Goal: Complete application form

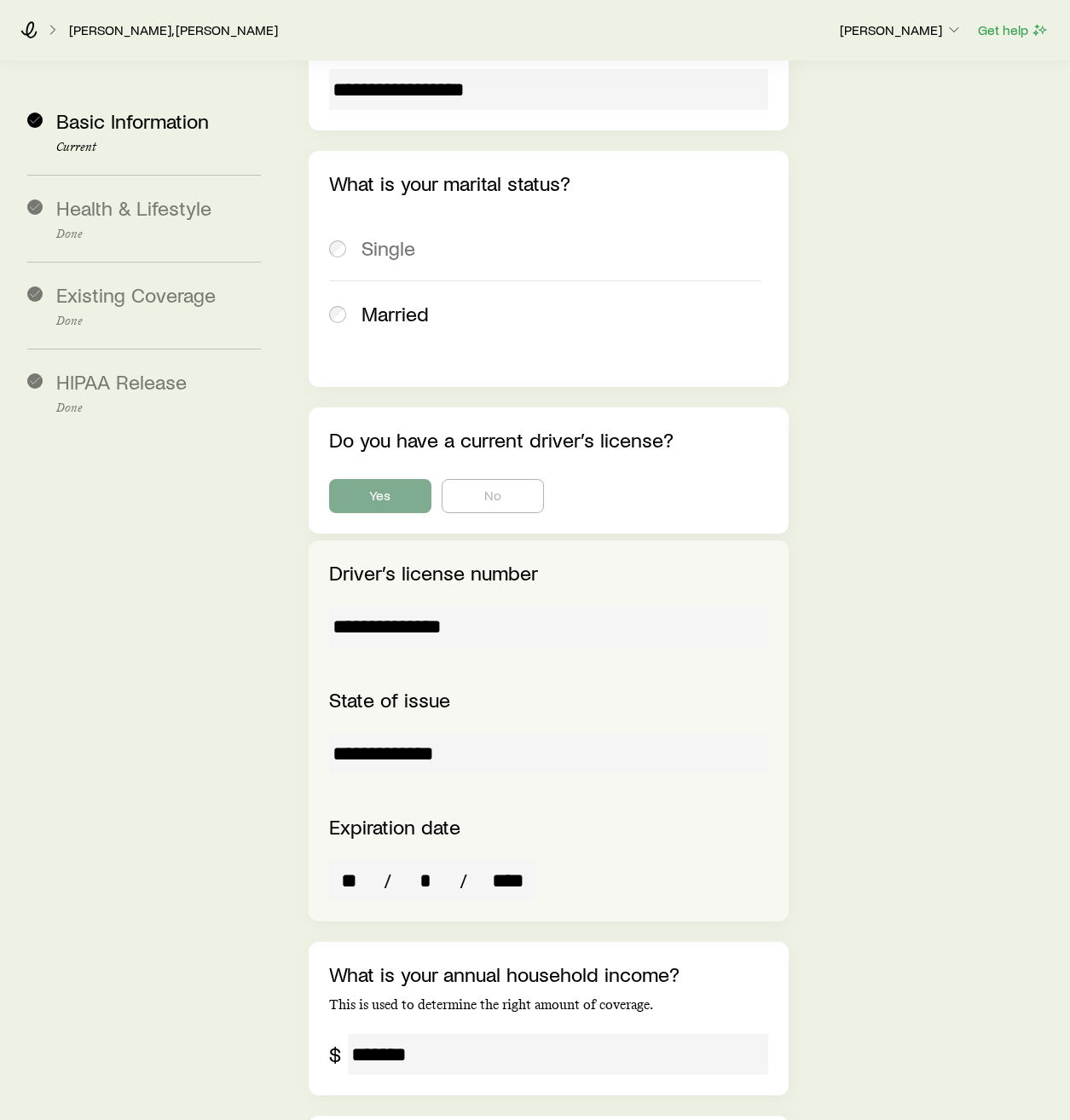
scroll to position [3140, 0]
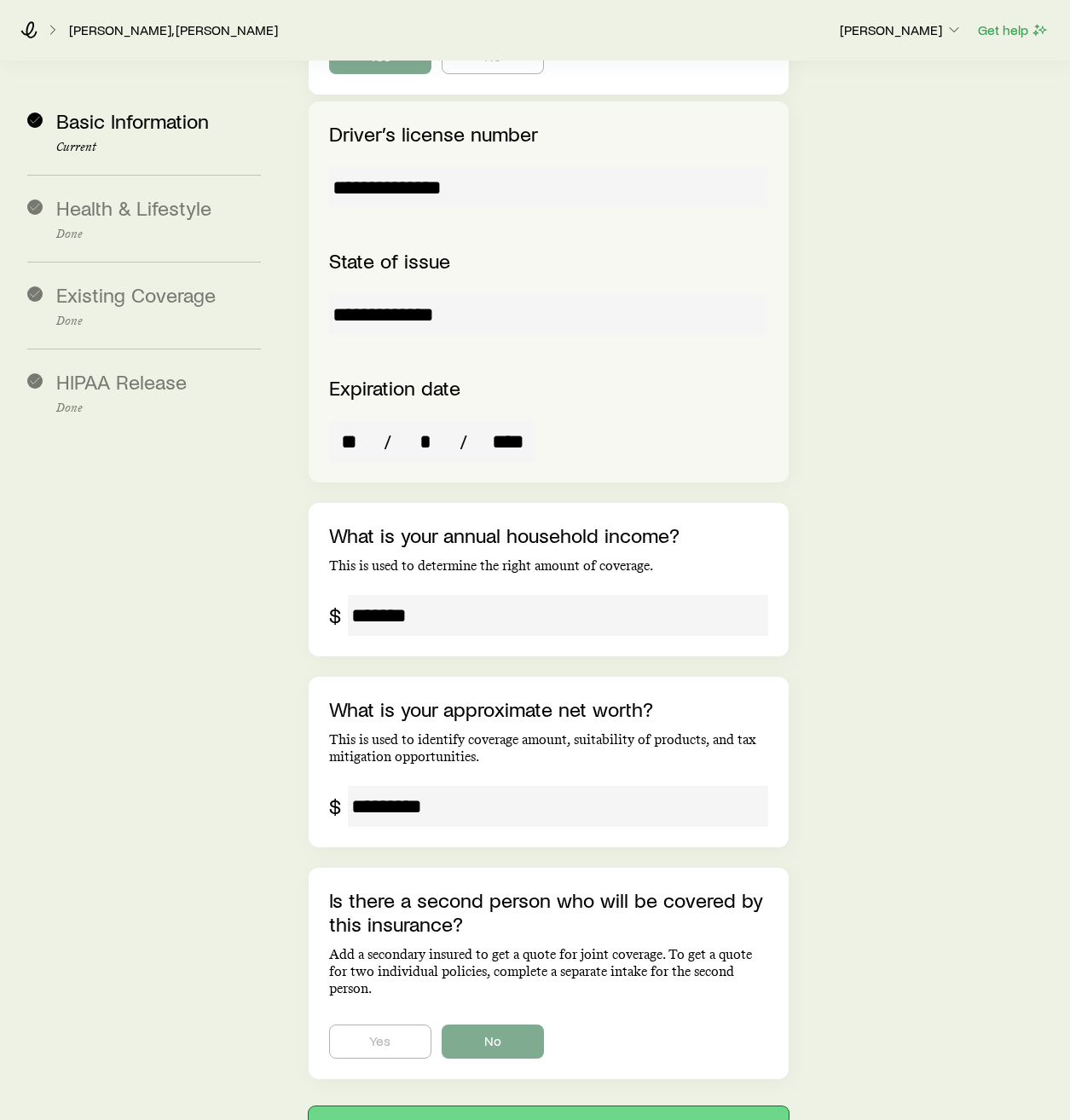
click at [552, 1107] on button "Next: Health & Lifestyle" at bounding box center [549, 1127] width 480 height 41
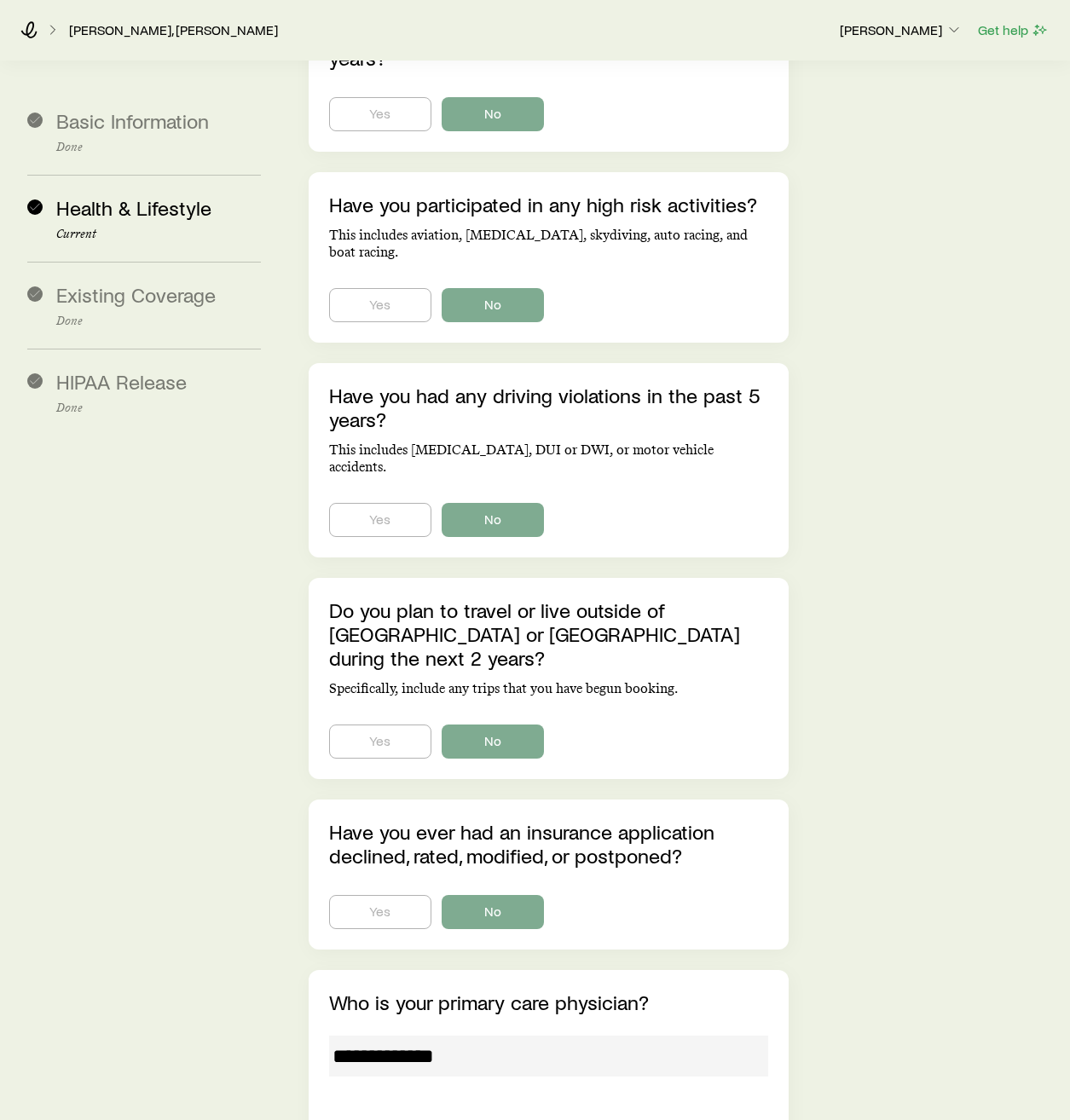
scroll to position [8183, 0]
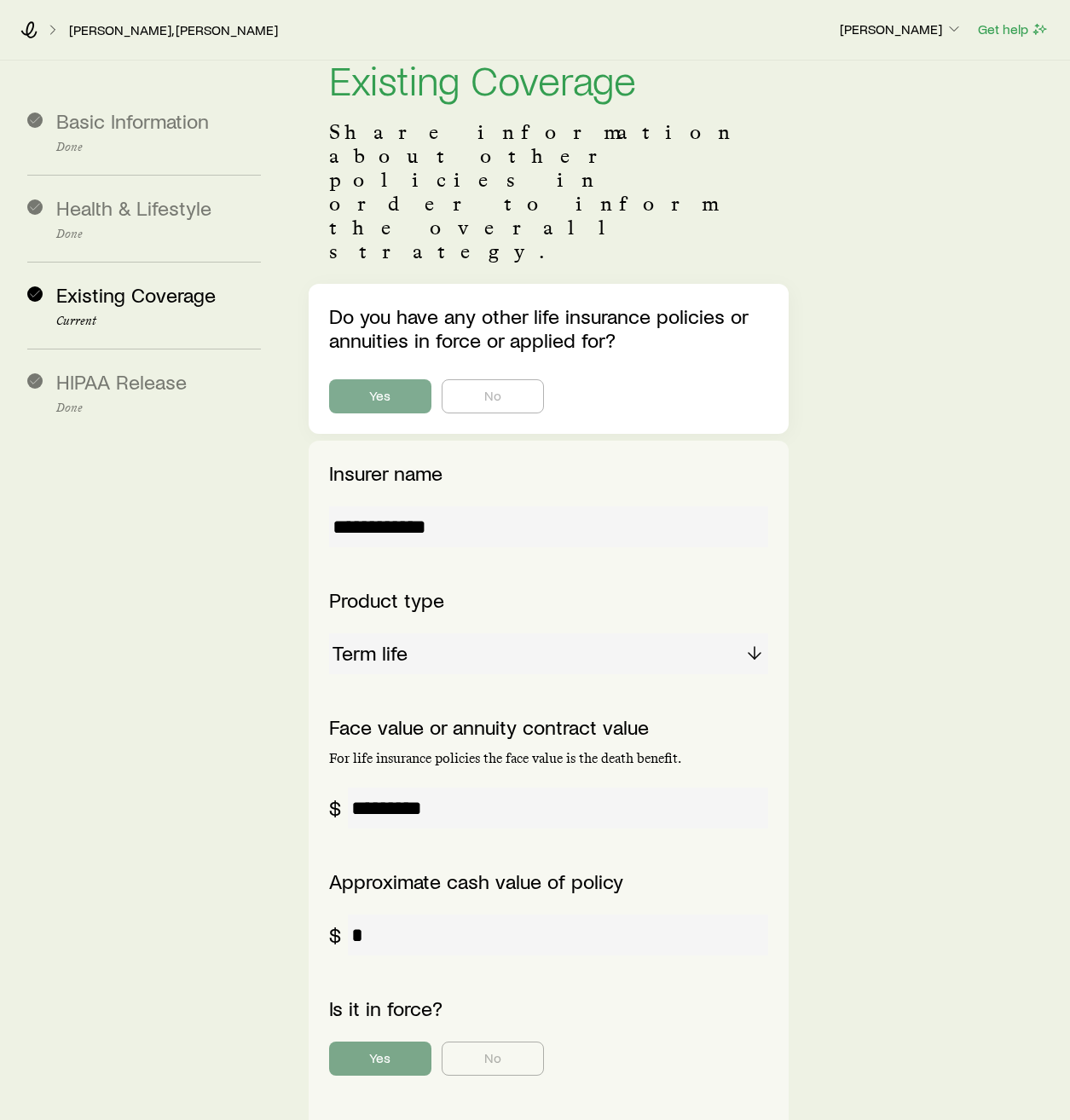
scroll to position [1332, 0]
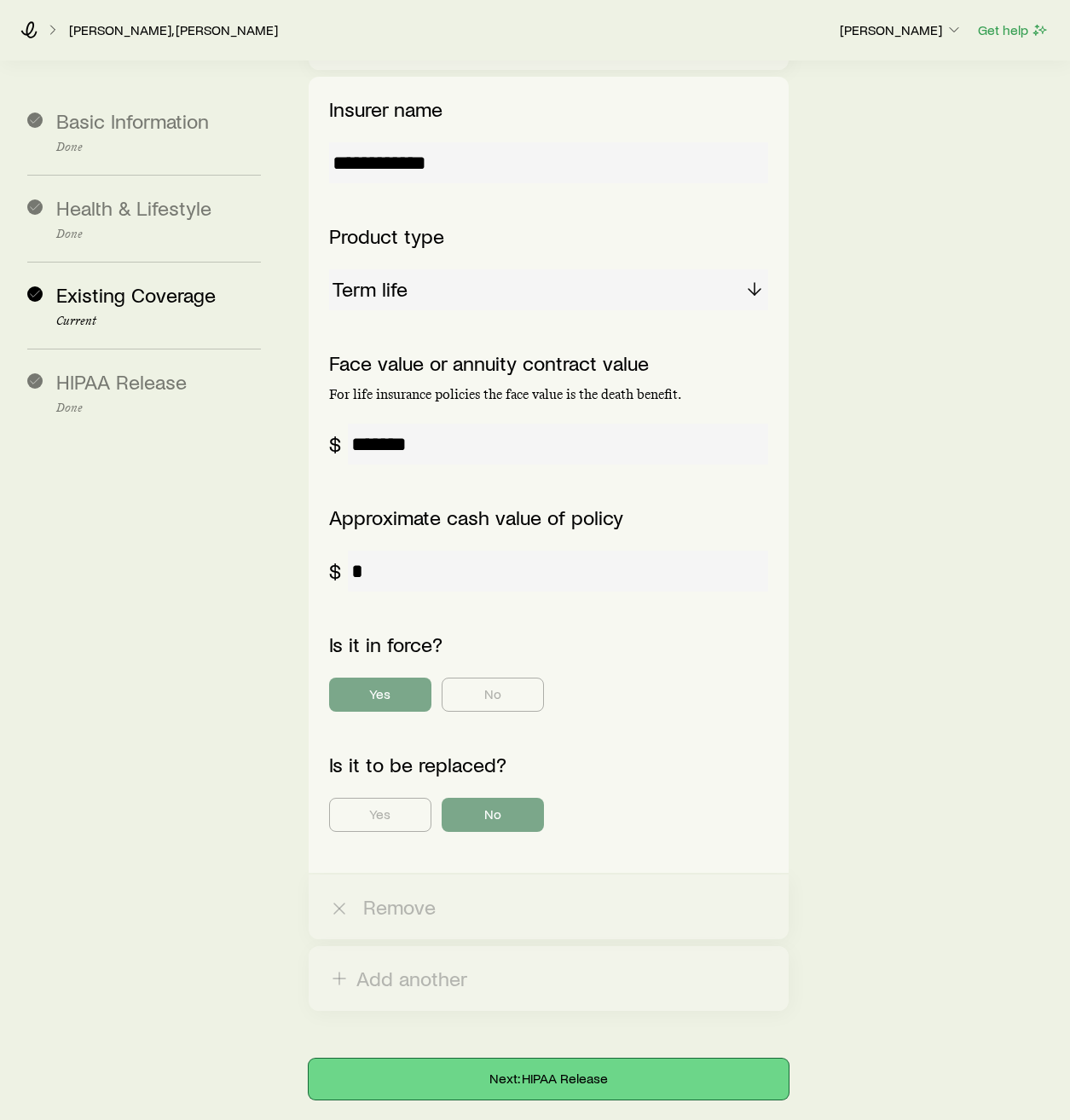
click at [576, 1059] on button "Next: HIPAA Release" at bounding box center [549, 1079] width 480 height 41
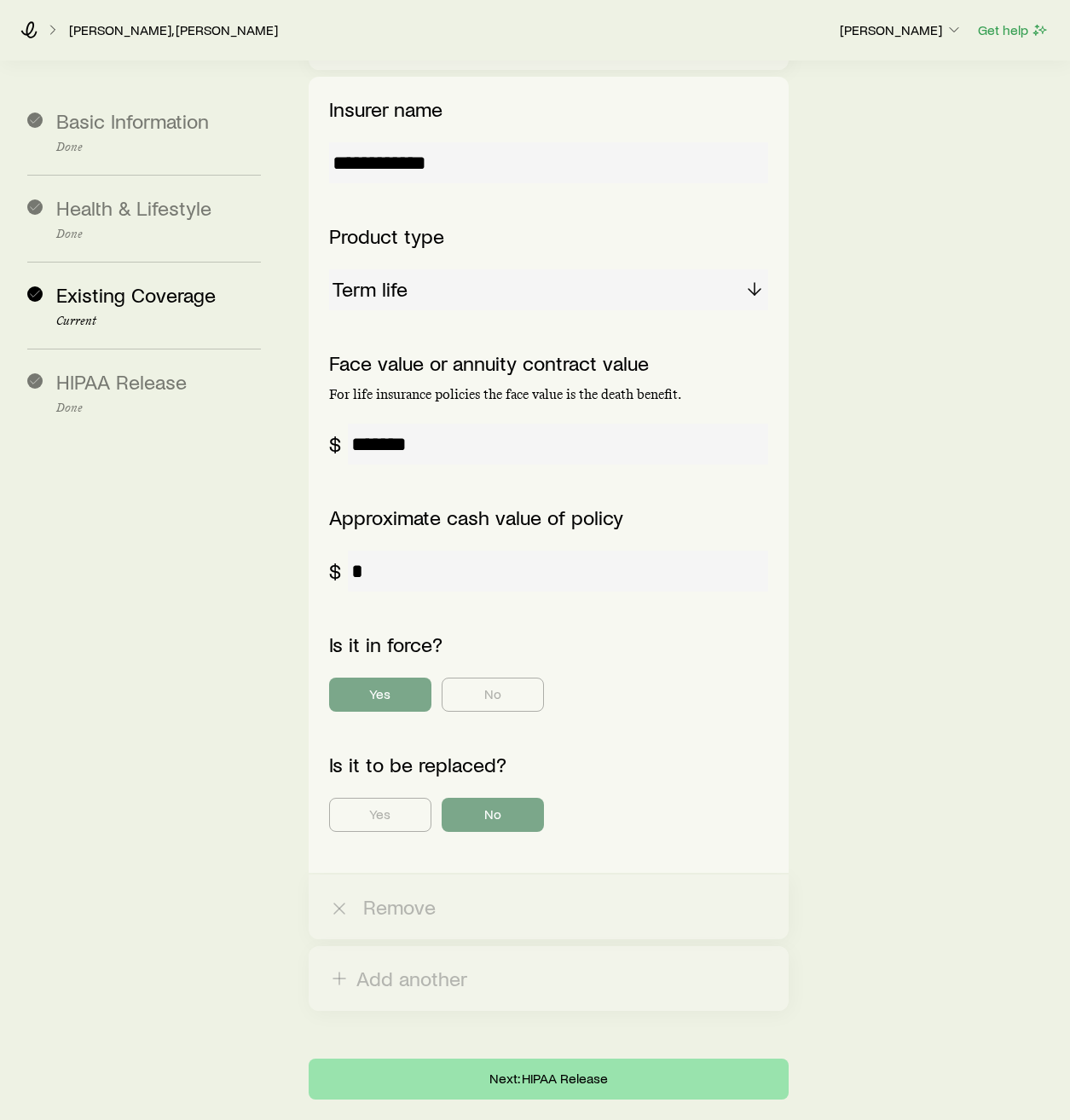
scroll to position [0, 0]
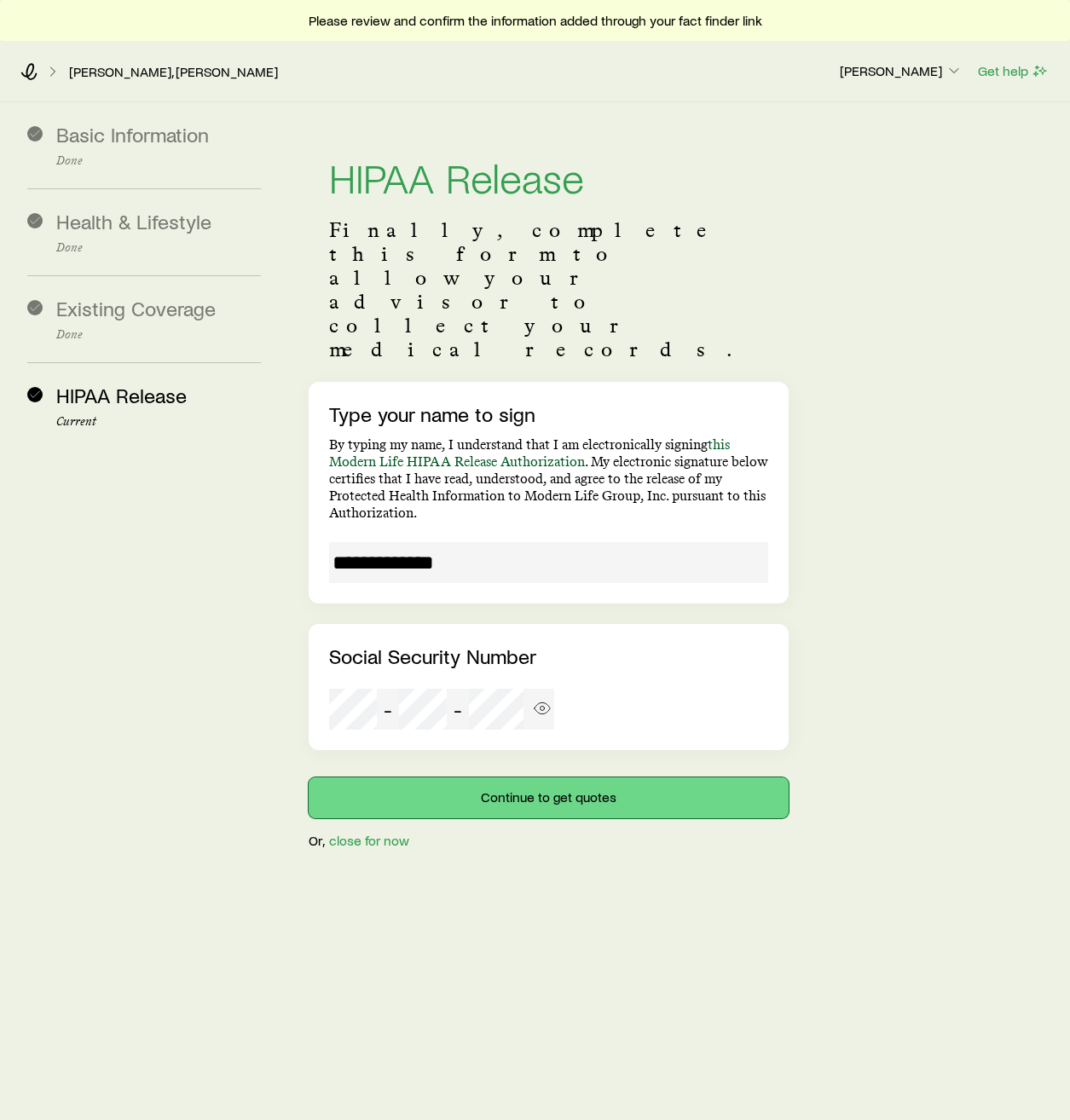
click at [596, 777] on button "Continue to get quotes" at bounding box center [549, 798] width 480 height 41
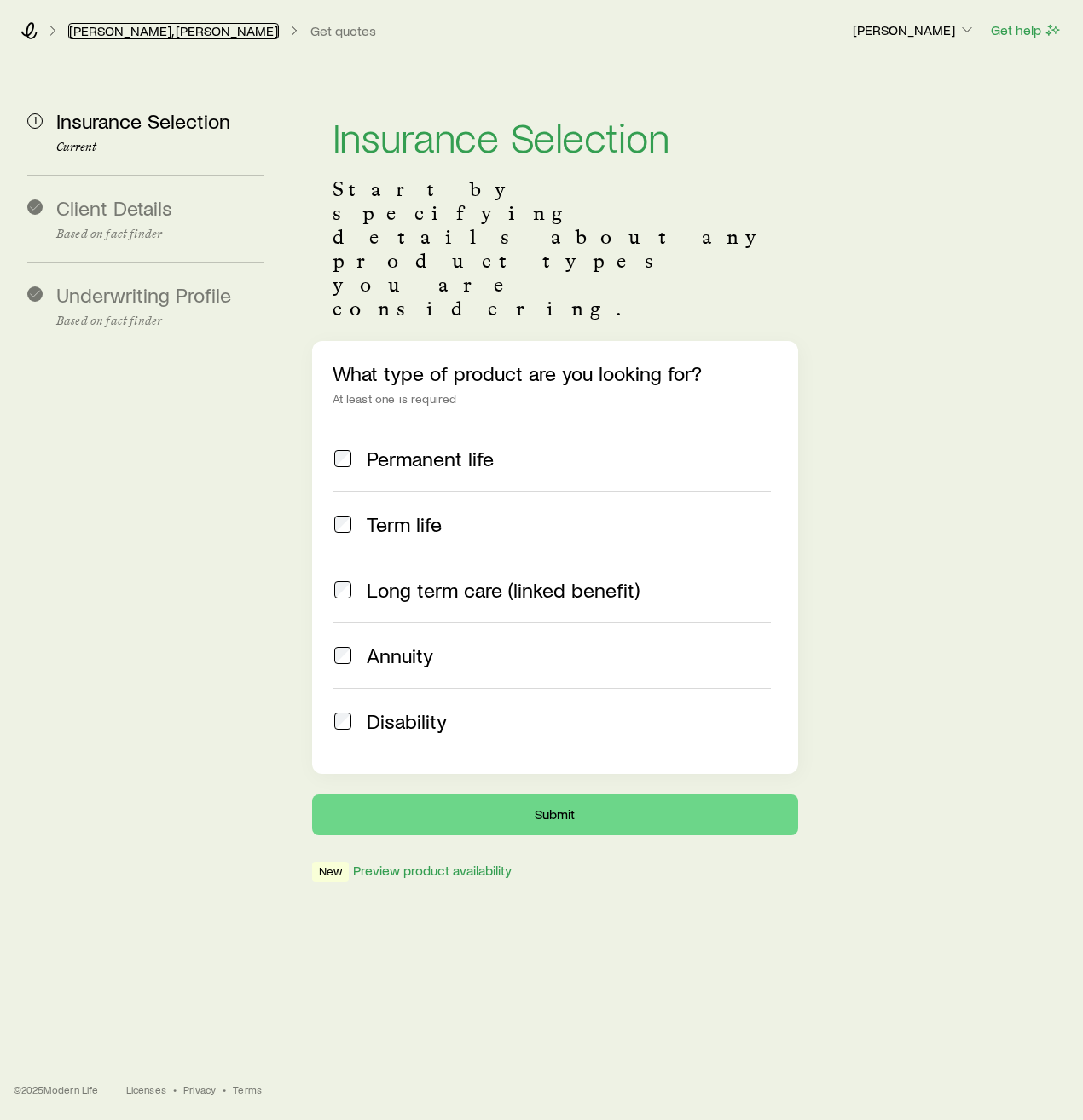
click at [99, 32] on link "[PERSON_NAME], [PERSON_NAME]" at bounding box center [174, 31] width 211 height 16
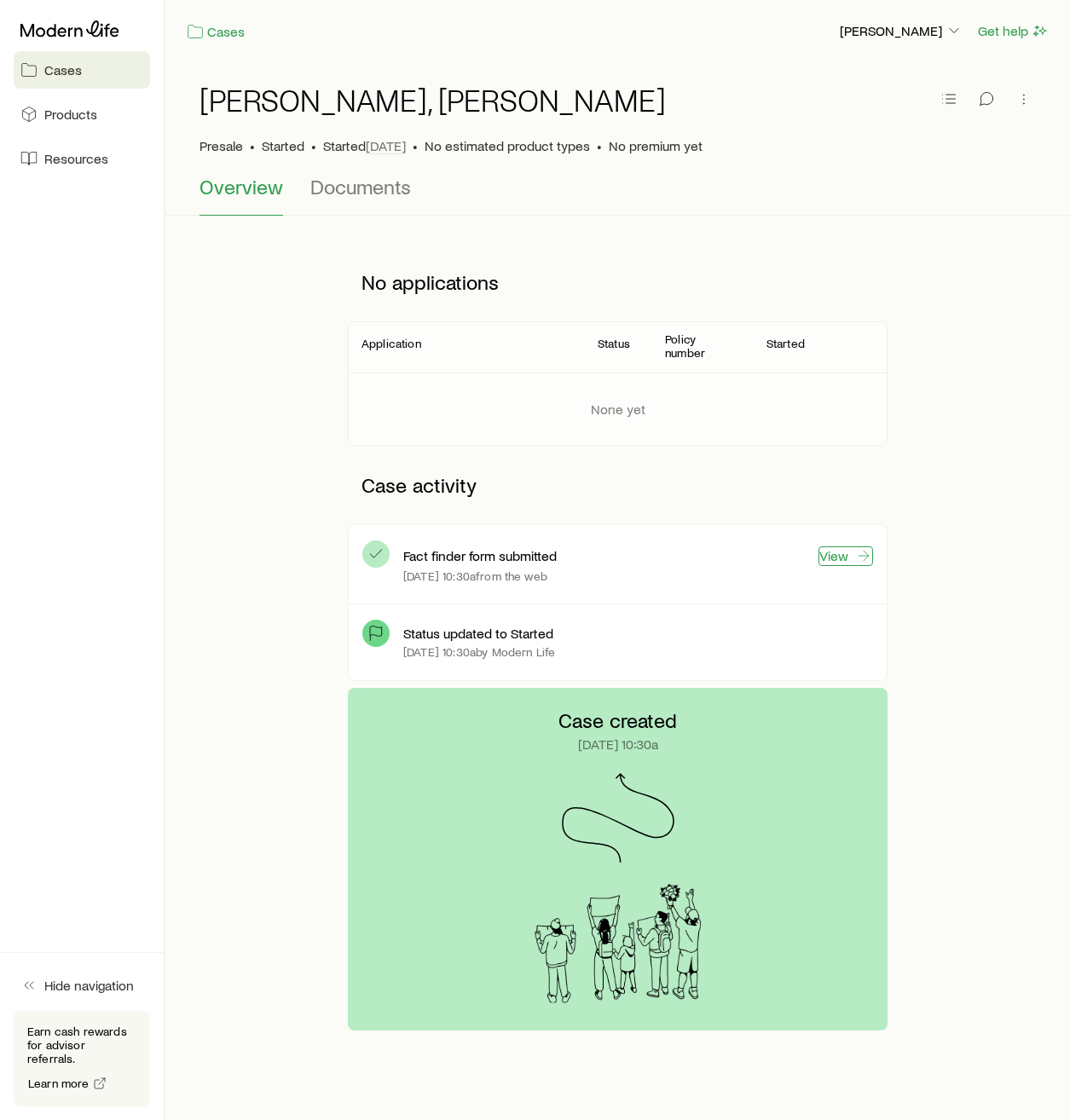
click at [853, 554] on link "View" at bounding box center [846, 556] width 55 height 19
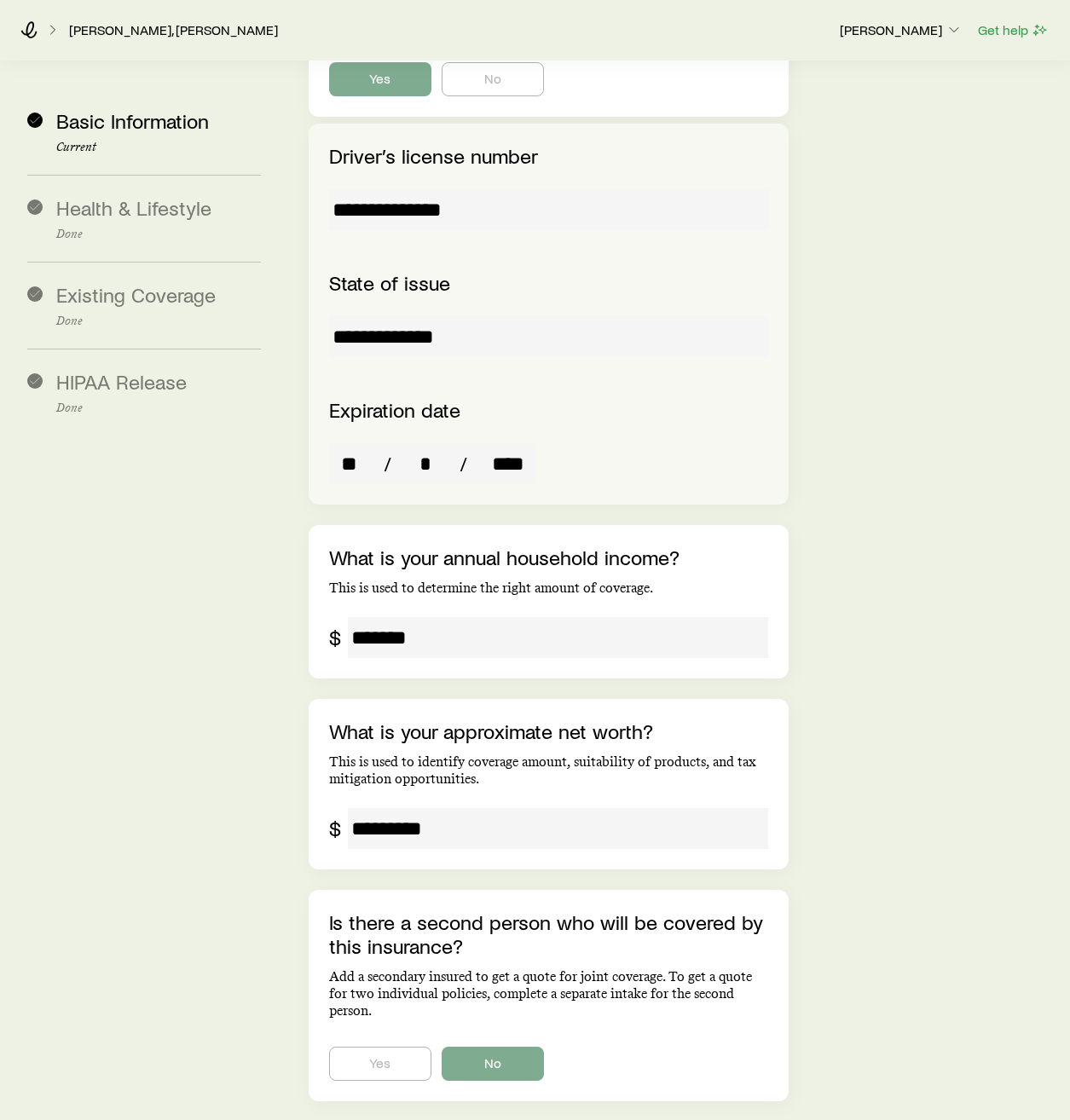
scroll to position [3140, 0]
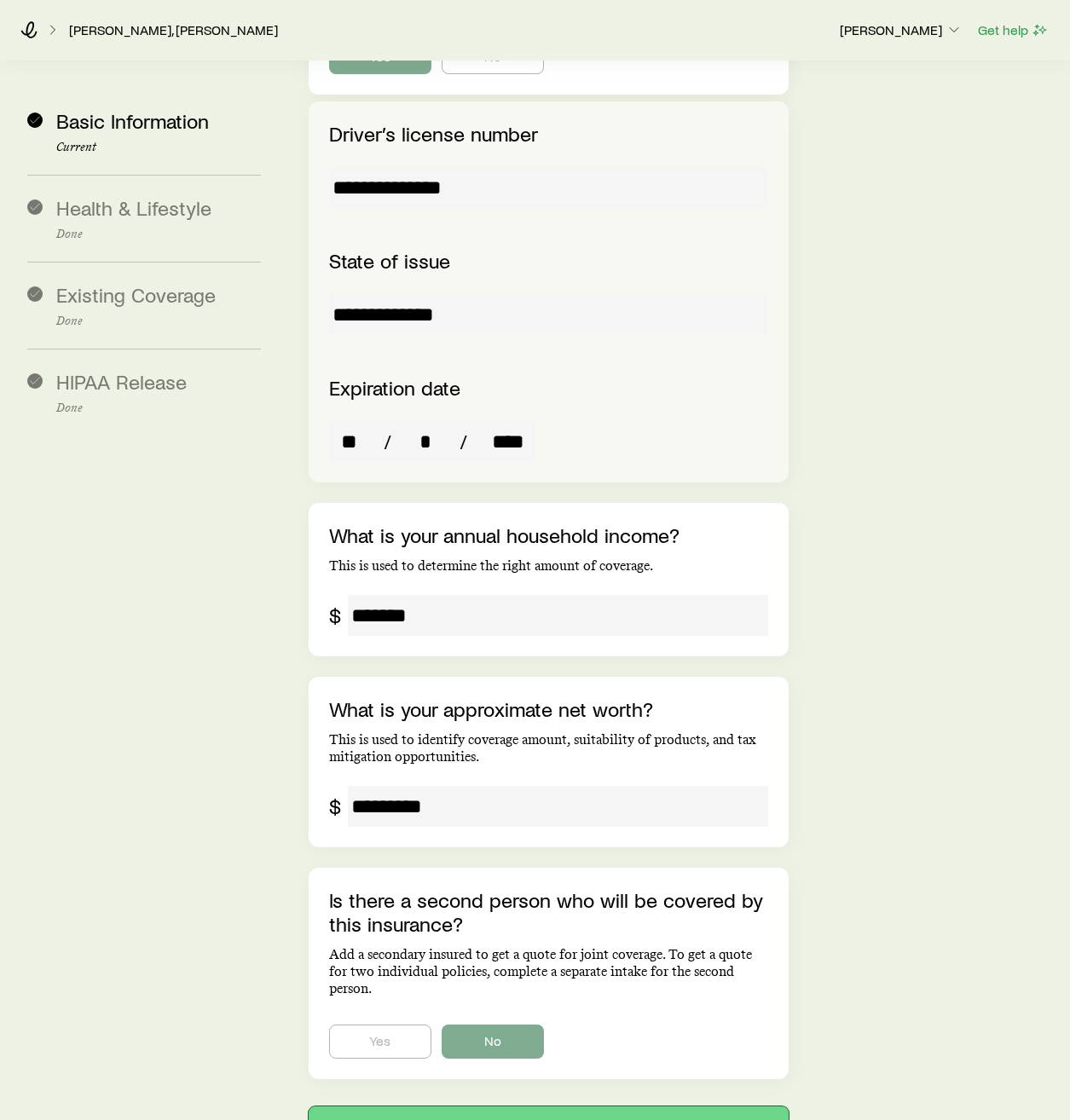
click at [549, 1107] on button "Next: Health & Lifestyle" at bounding box center [549, 1127] width 480 height 41
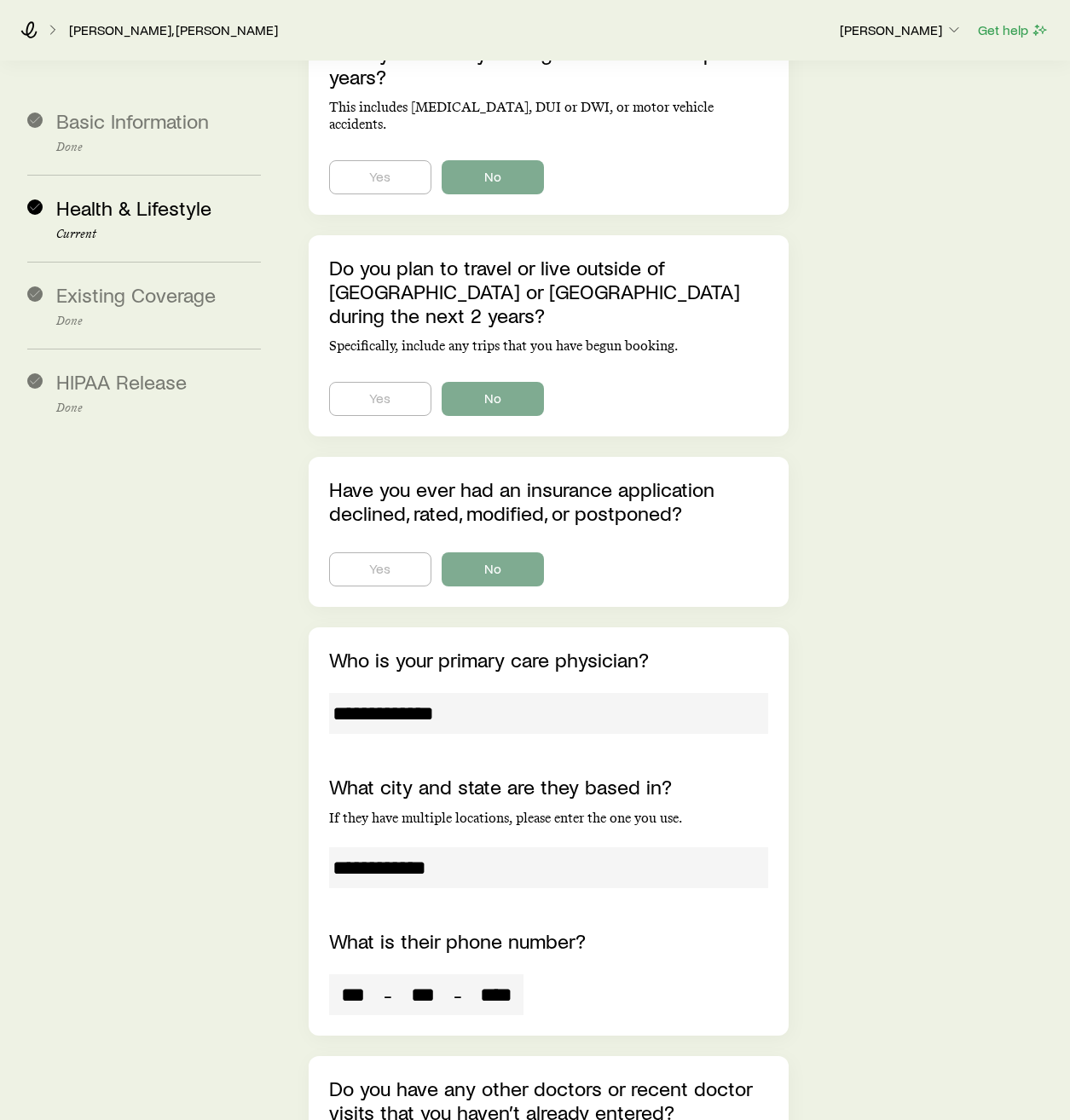
scroll to position [8263, 0]
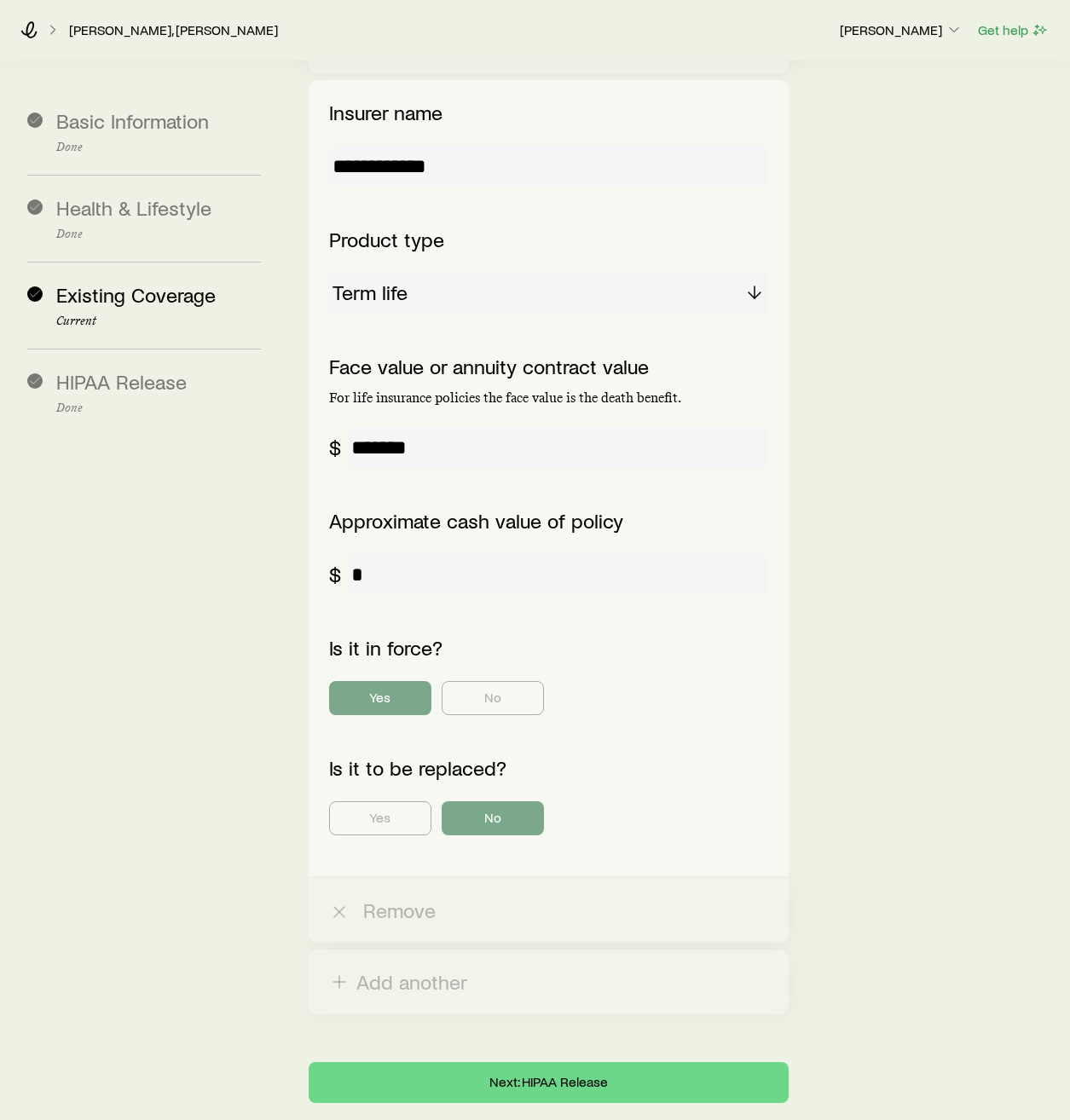
scroll to position [1332, 0]
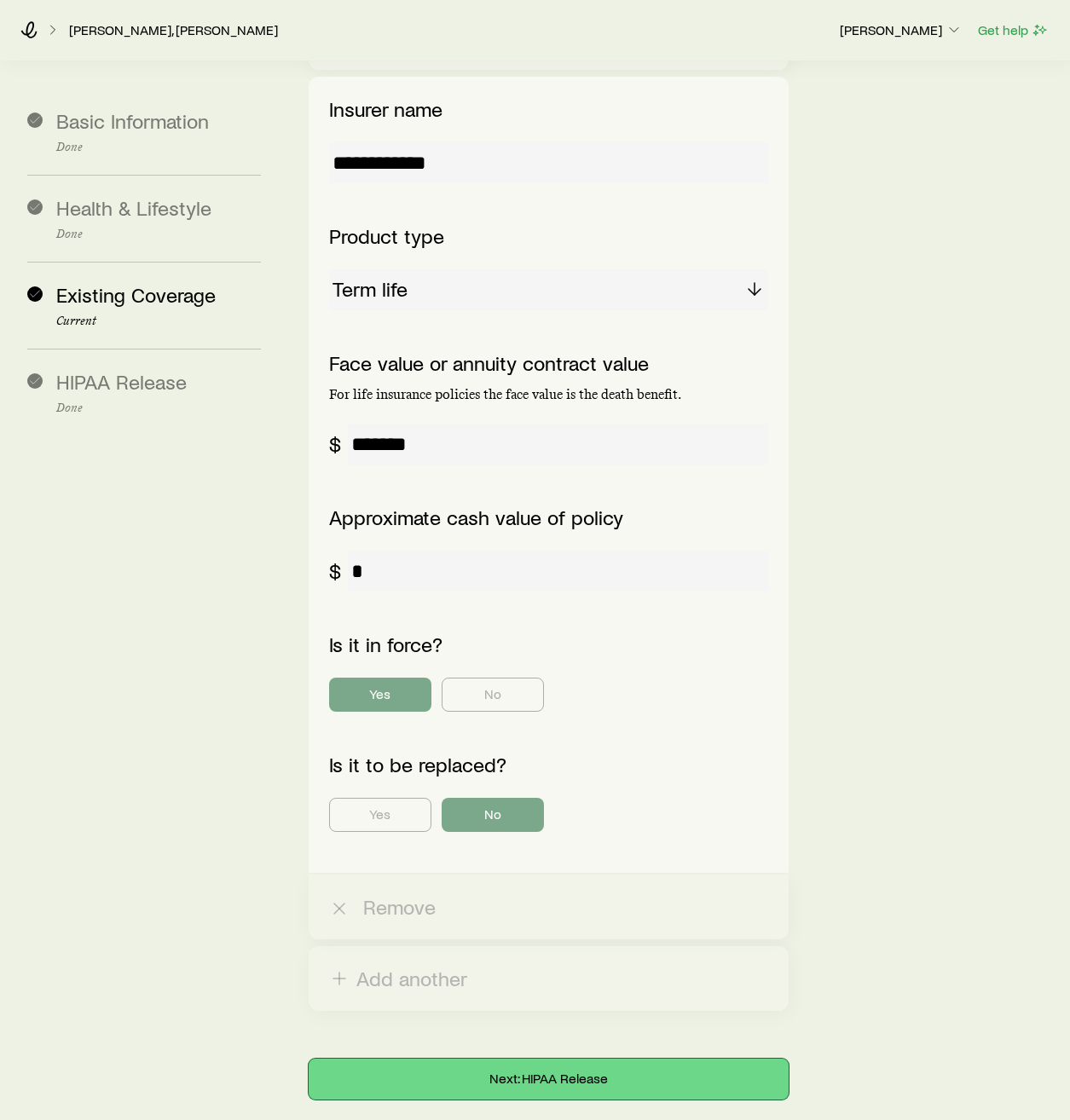
click at [665, 1059] on button "Next: HIPAA Release" at bounding box center [549, 1079] width 480 height 41
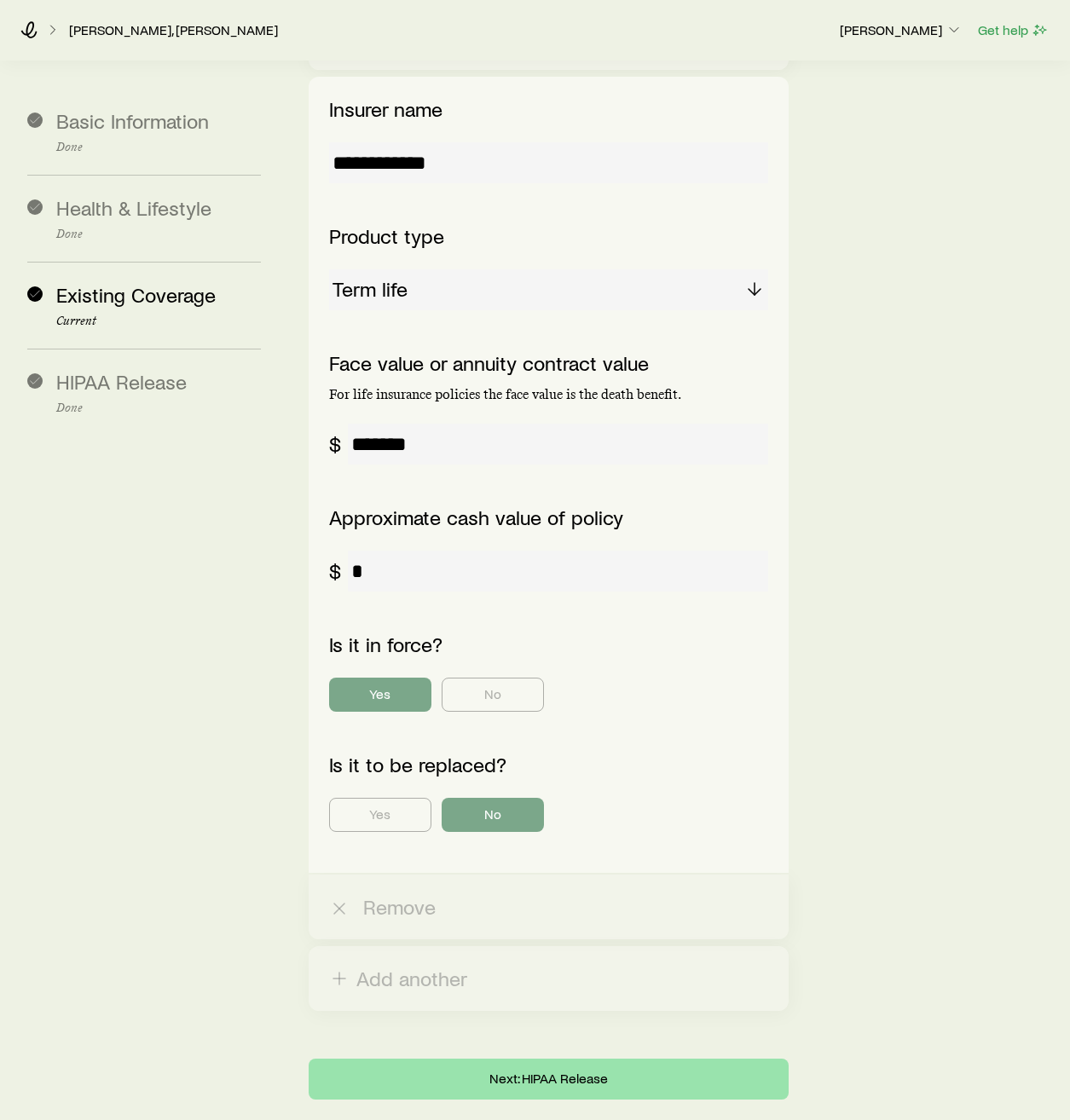
scroll to position [0, 0]
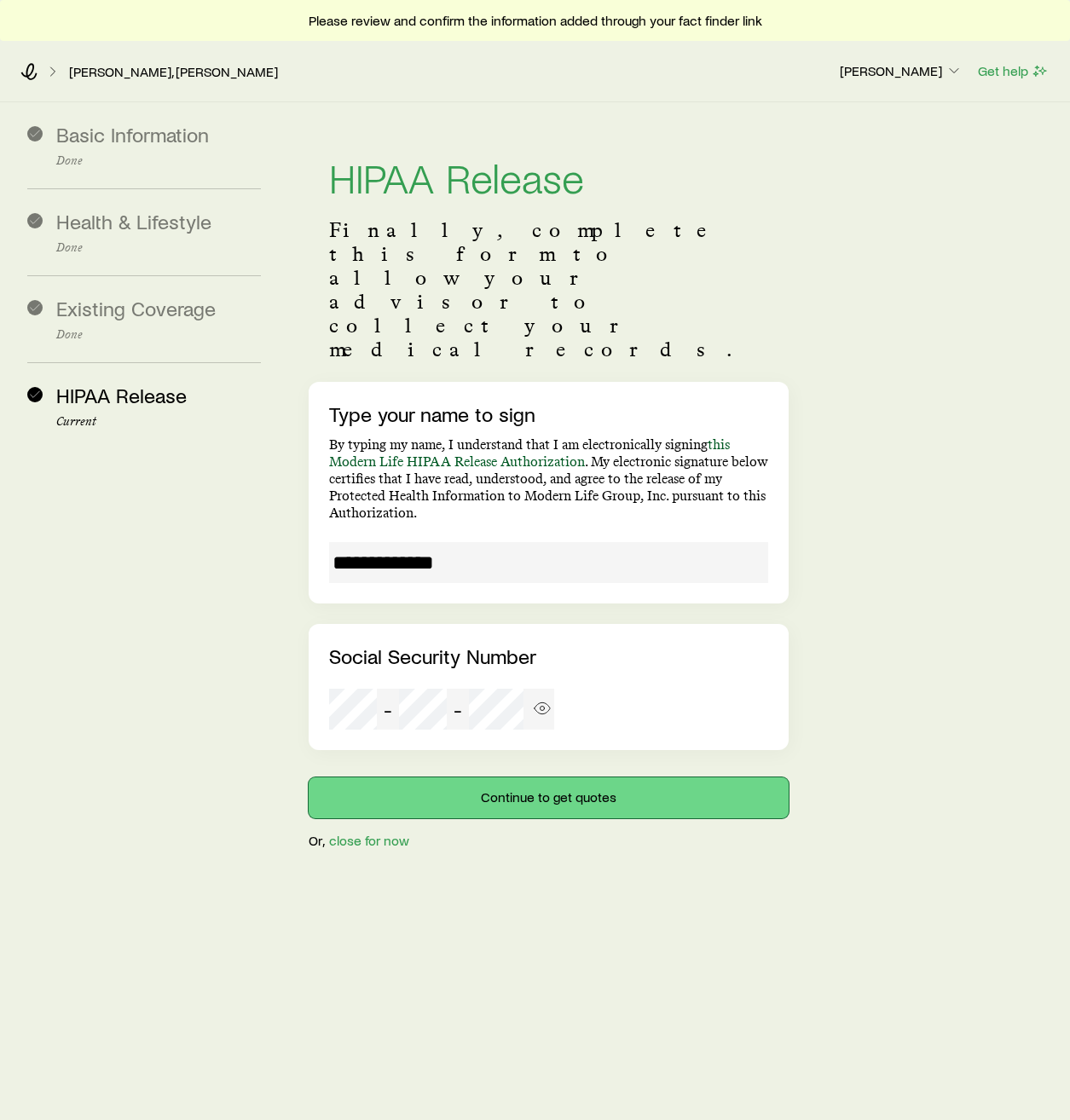
click at [563, 777] on button "Continue to get quotes" at bounding box center [549, 798] width 480 height 41
